Goal: Information Seeking & Learning: Learn about a topic

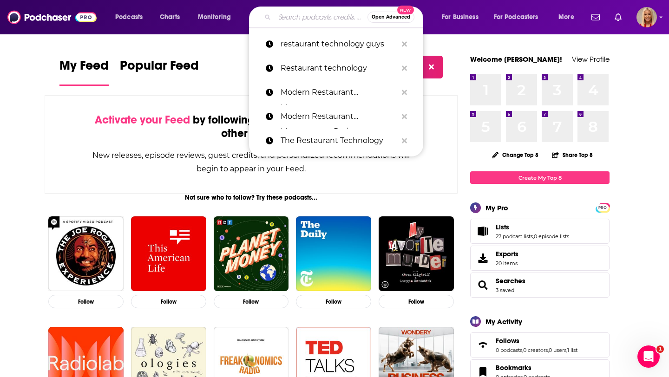
click at [299, 17] on input "Search podcasts, credits, & more..." at bounding box center [321, 17] width 93 height 15
paste input "Sterling Insights"
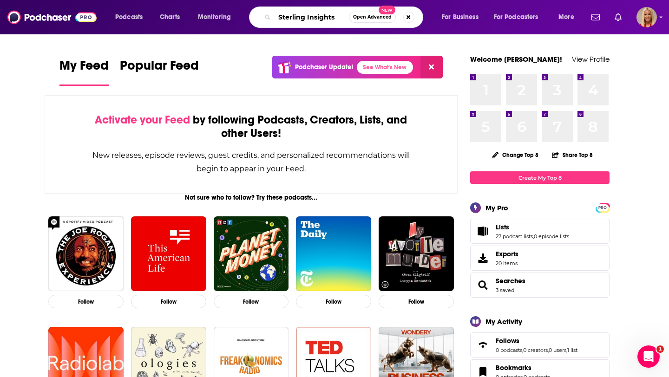
type input "Sterling Insights"
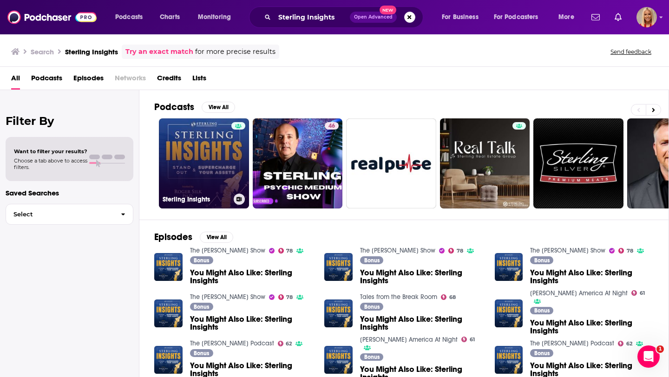
click at [212, 156] on link "Sterling Insights" at bounding box center [204, 164] width 90 height 90
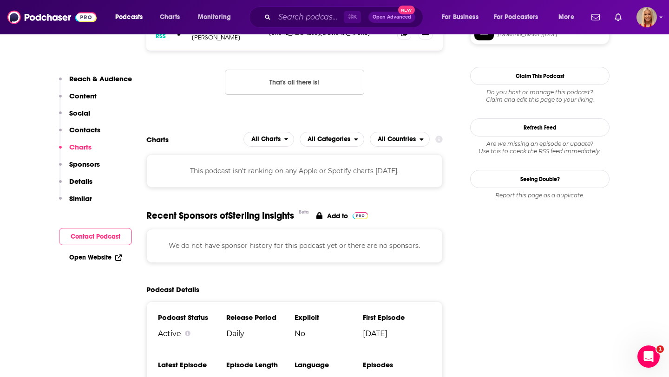
scroll to position [785, 0]
